Goal: Complete application form

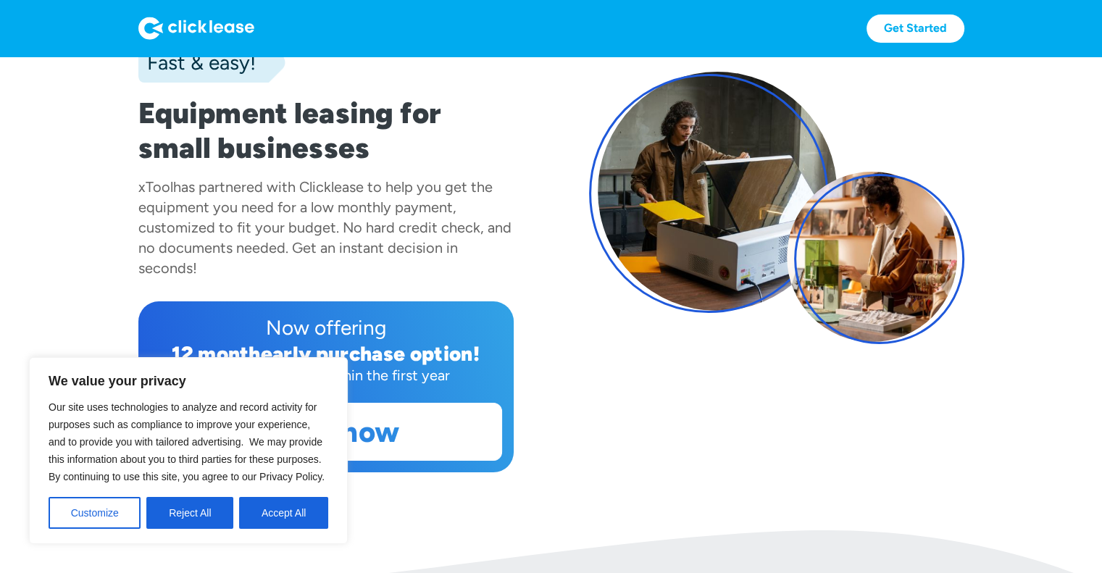
scroll to position [145, 0]
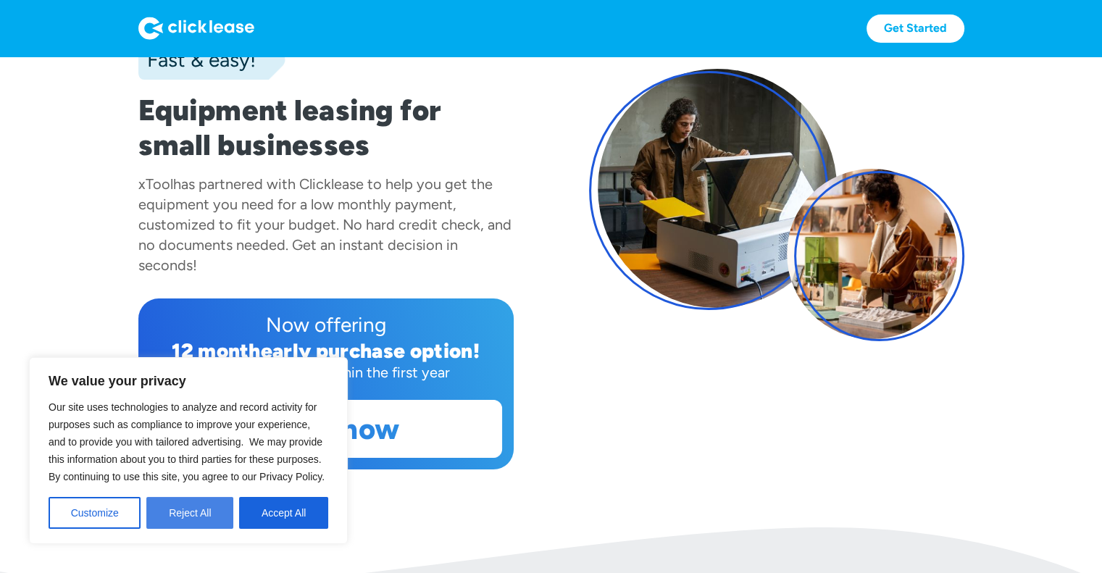
click at [172, 512] on button "Reject All" at bounding box center [189, 513] width 87 height 32
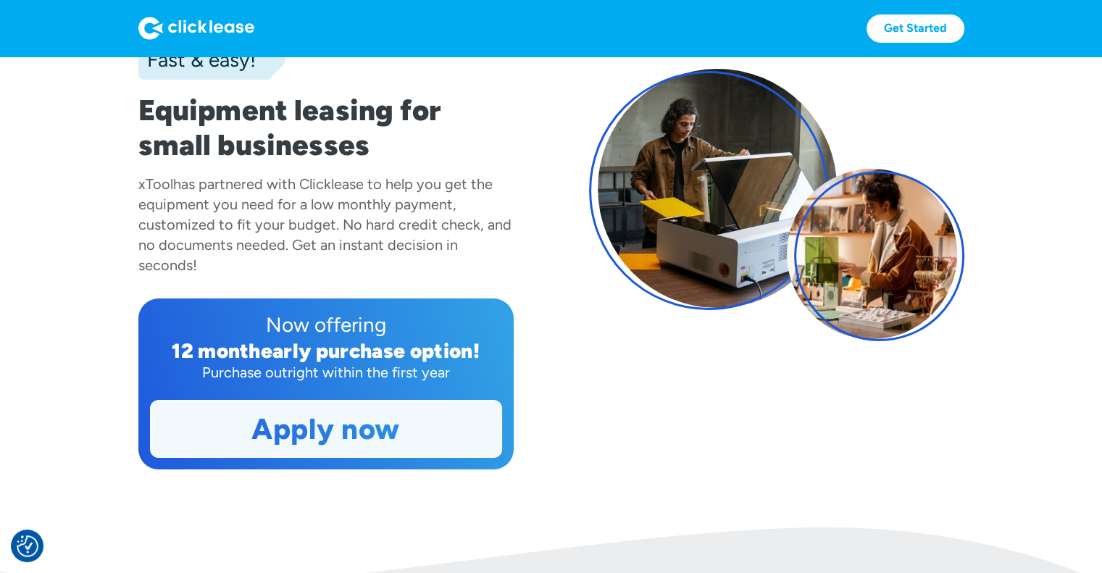
click at [399, 428] on link "Apply now" at bounding box center [326, 429] width 351 height 57
